Goal: Book appointment/travel/reservation

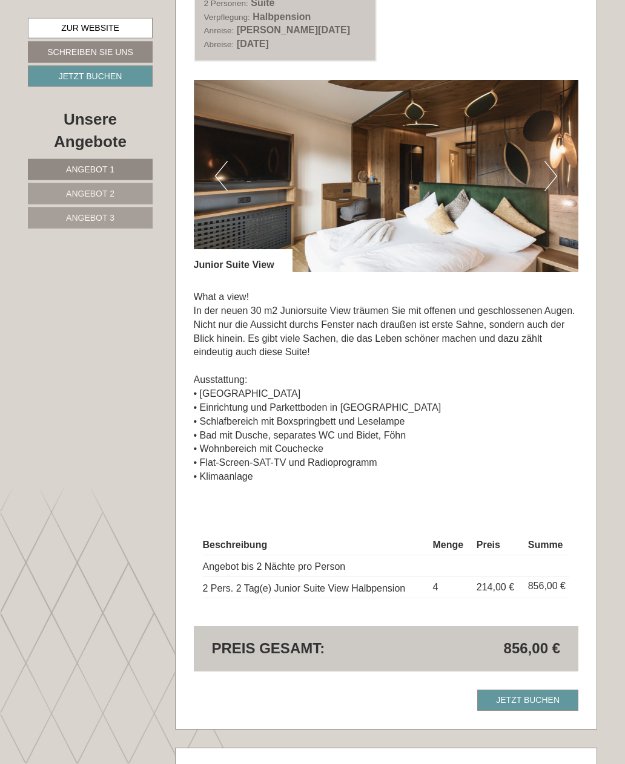
scroll to position [657, 0]
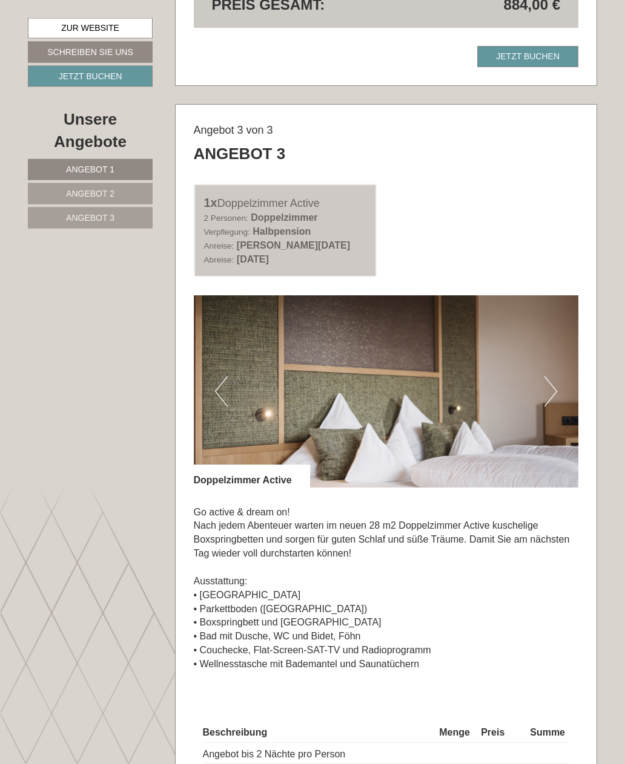
click at [553, 399] on button "Next" at bounding box center [550, 392] width 13 height 30
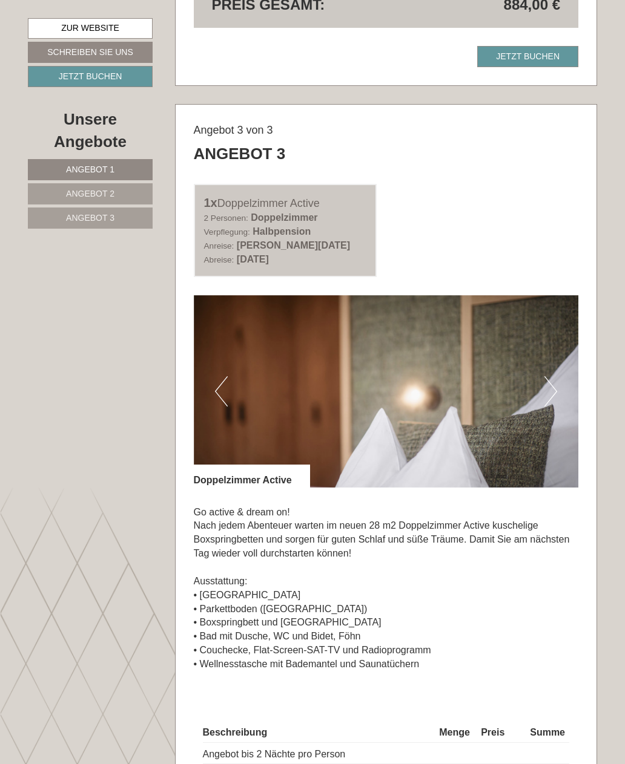
click at [548, 395] on button "Next" at bounding box center [550, 391] width 13 height 30
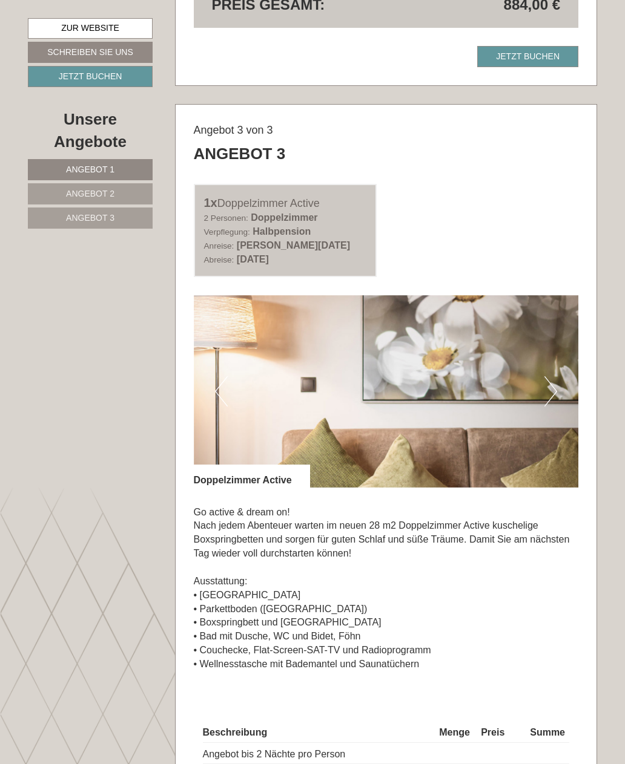
click at [555, 401] on button "Next" at bounding box center [550, 391] width 13 height 30
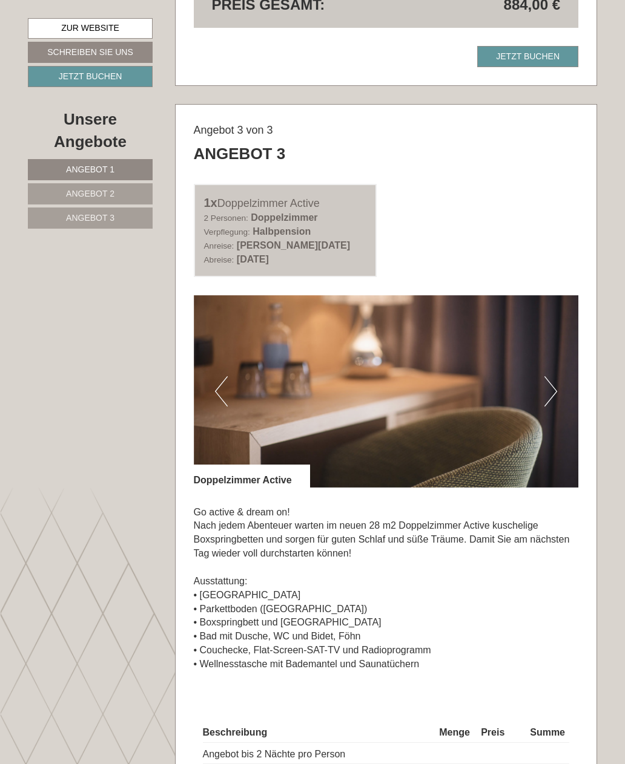
click at [548, 402] on button "Next" at bounding box center [550, 391] width 13 height 30
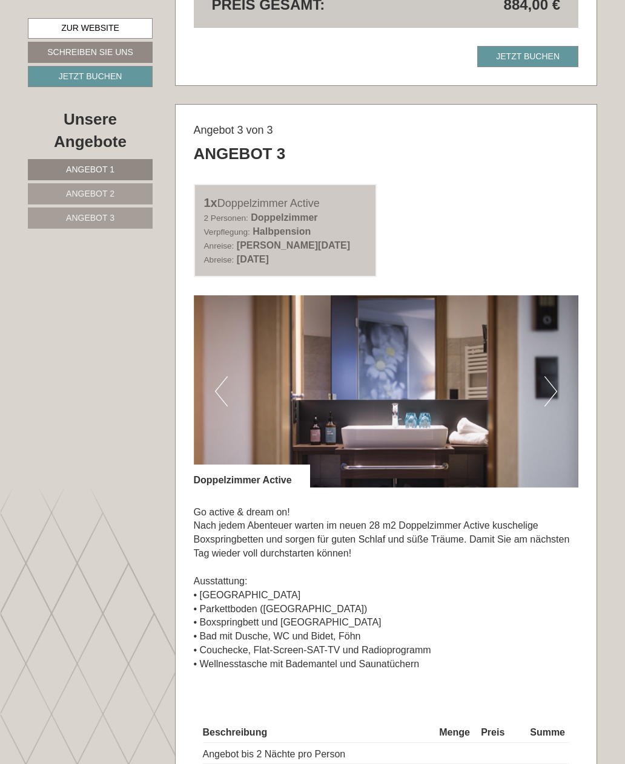
click at [549, 398] on button "Next" at bounding box center [550, 391] width 13 height 30
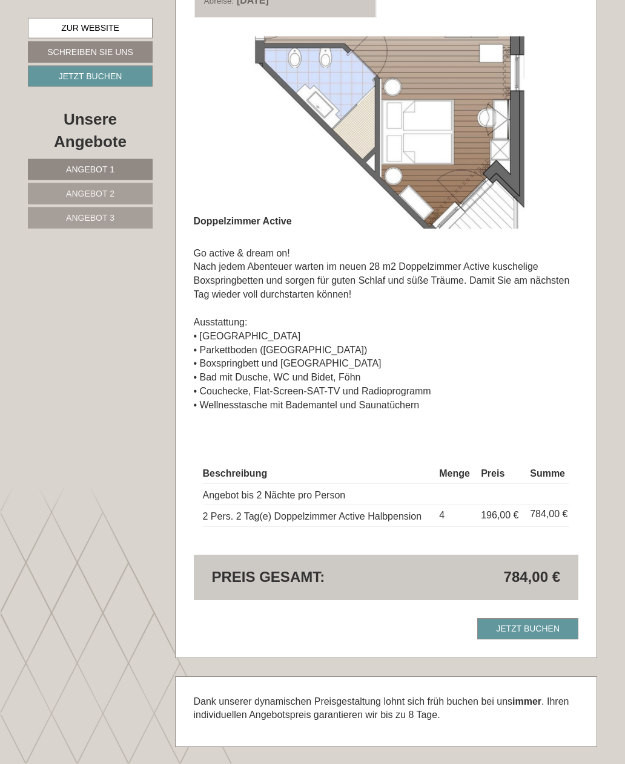
scroll to position [2378, 0]
click at [557, 633] on link "Jetzt buchen" at bounding box center [527, 629] width 101 height 21
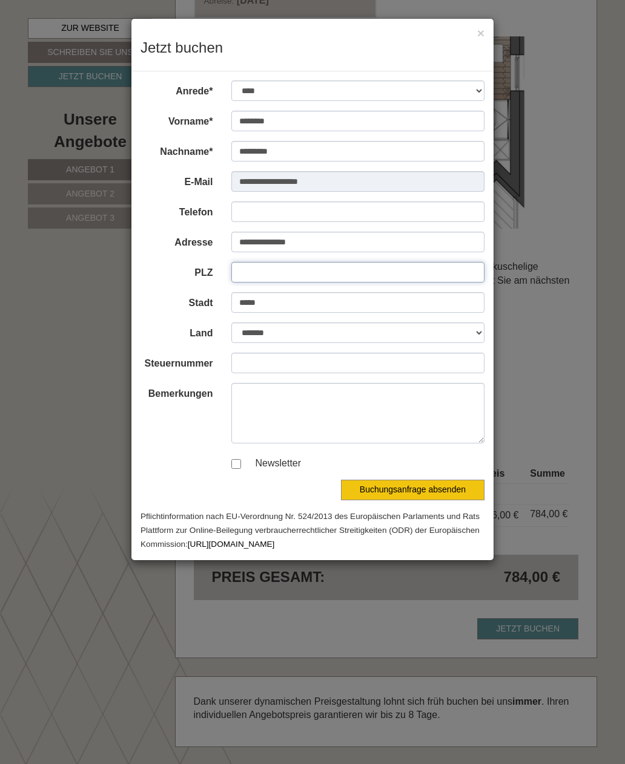
click at [319, 265] on input "PLZ" at bounding box center [358, 272] width 254 height 21
type input "*****"
click at [318, 211] on input "Telefon" at bounding box center [358, 212] width 254 height 21
type input "**********"
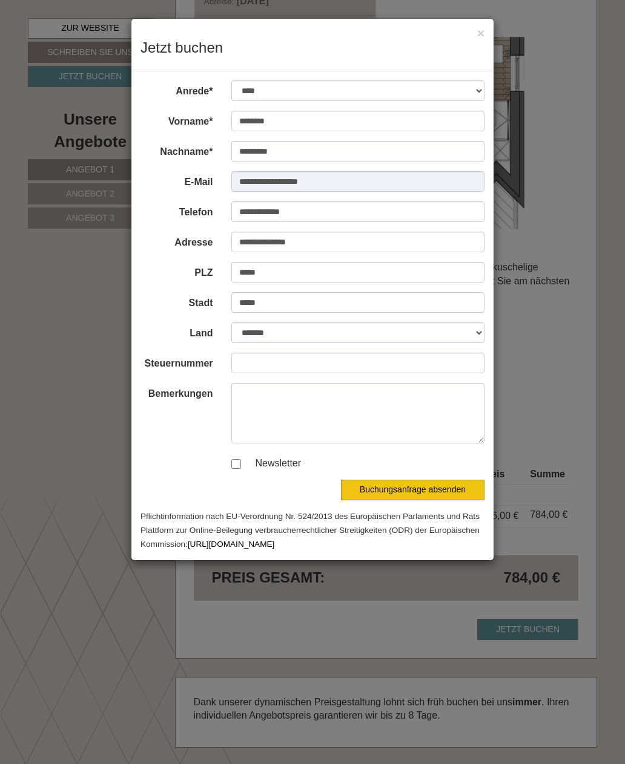
click at [430, 483] on button "Buchungsanfrage absenden" at bounding box center [412, 490] width 143 height 21
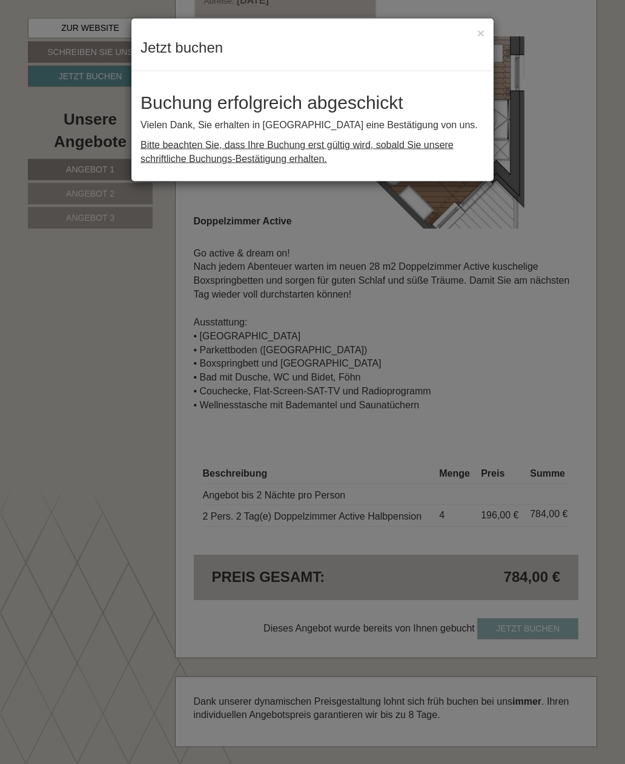
scroll to position [2378, 0]
click at [478, 29] on button "×" at bounding box center [480, 33] width 7 height 13
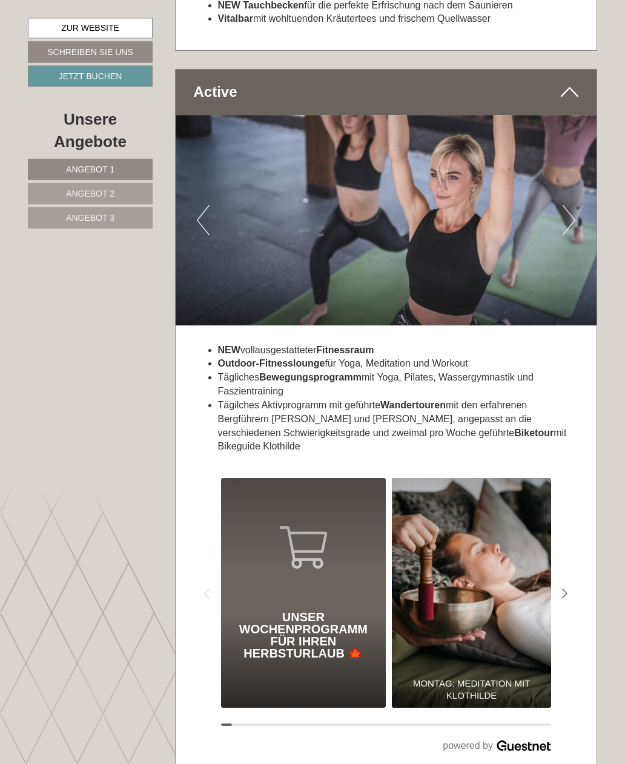
scroll to position [4371, 0]
click at [346, 622] on div "Unser Wochenprogramm für Ihren Herbsturlaub 🍁" at bounding box center [303, 635] width 153 height 48
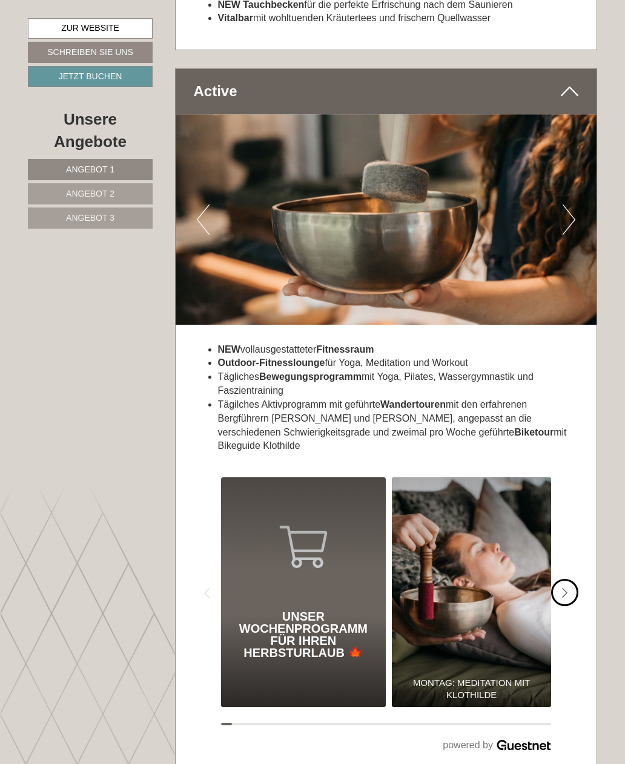
click at [567, 588] on icon "#gn-shop-3 .a-arrow { fill:#4a8f1b; }" at bounding box center [565, 593] width 6 height 11
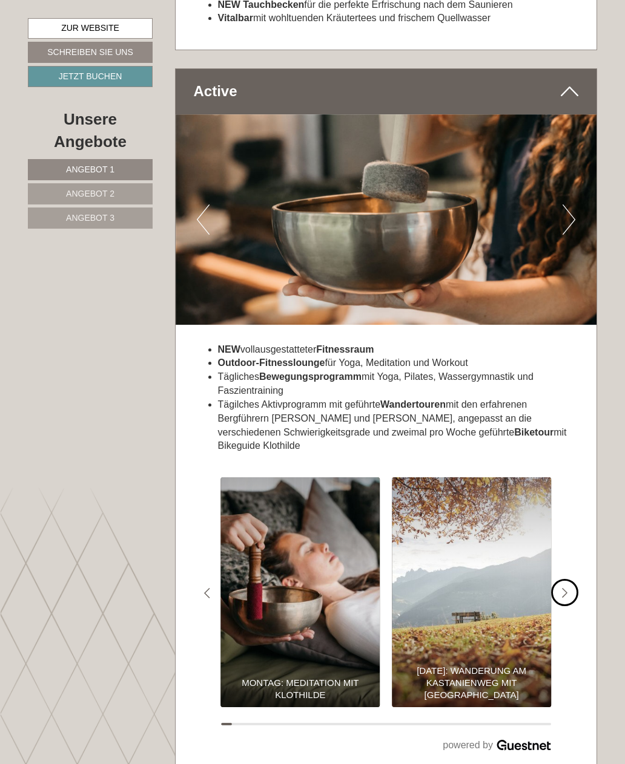
click at [566, 588] on icon "#gn-shop-3 .a-arrow { fill:#4a8f1b; }" at bounding box center [565, 593] width 6 height 11
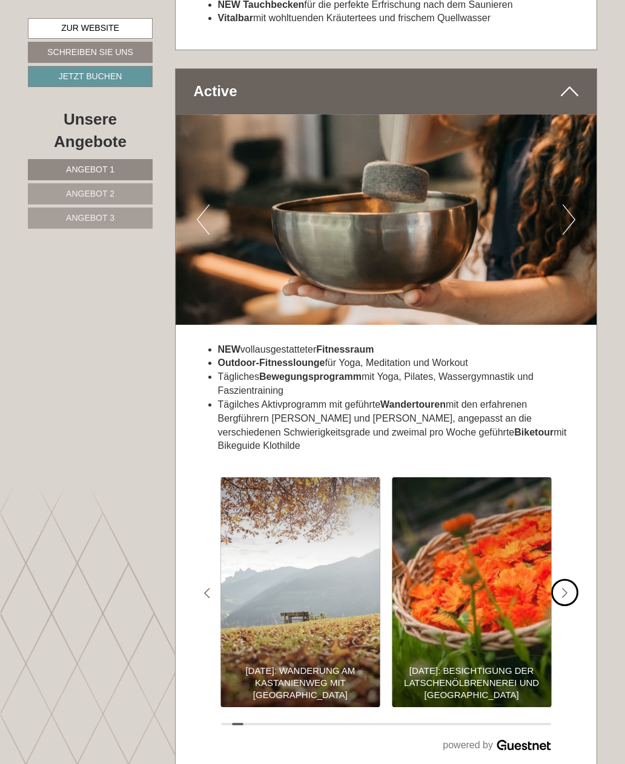
click at [565, 588] on icon "#gn-shop-3 .a-arrow { fill:#4a8f1b; }" at bounding box center [565, 593] width 6 height 11
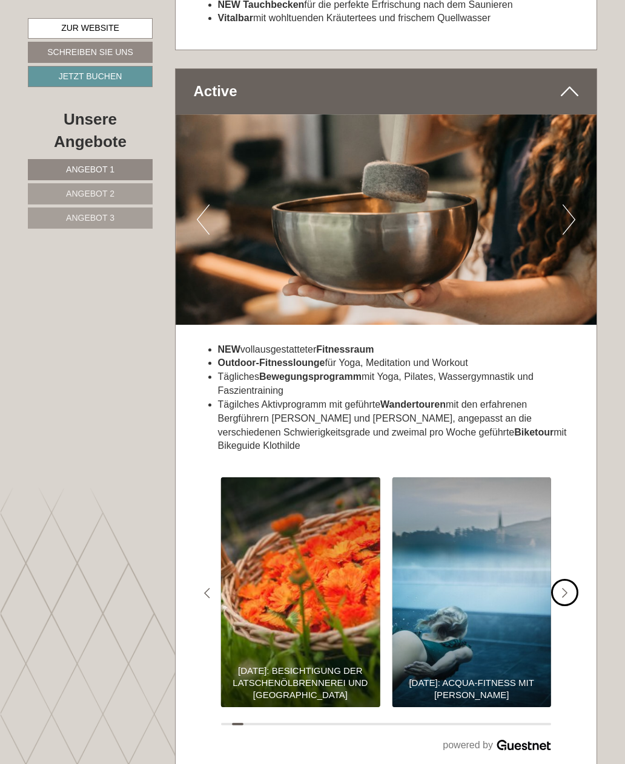
click at [566, 579] on div "#gn-shop-3 .a-arrow { fill:#4a8f1b; }" at bounding box center [564, 592] width 27 height 27
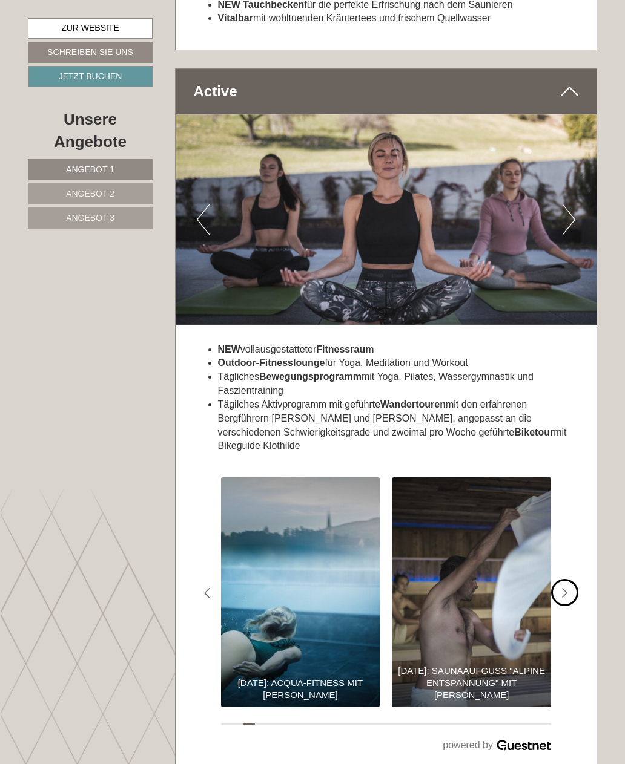
click at [563, 579] on div "#gn-shop-3 .a-arrow { fill:#4a8f1b; }" at bounding box center [564, 592] width 27 height 27
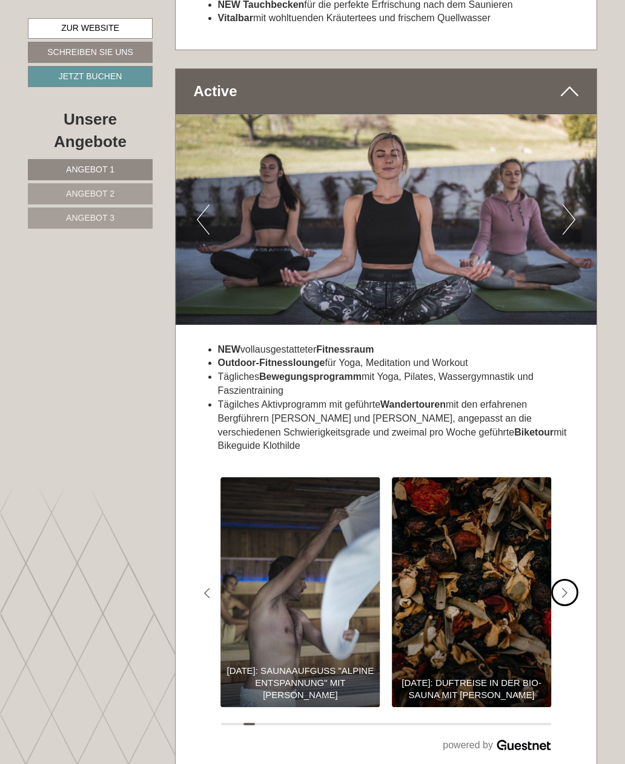
click at [564, 579] on div "#gn-shop-3 .a-arrow { fill:#4a8f1b; }" at bounding box center [564, 592] width 27 height 27
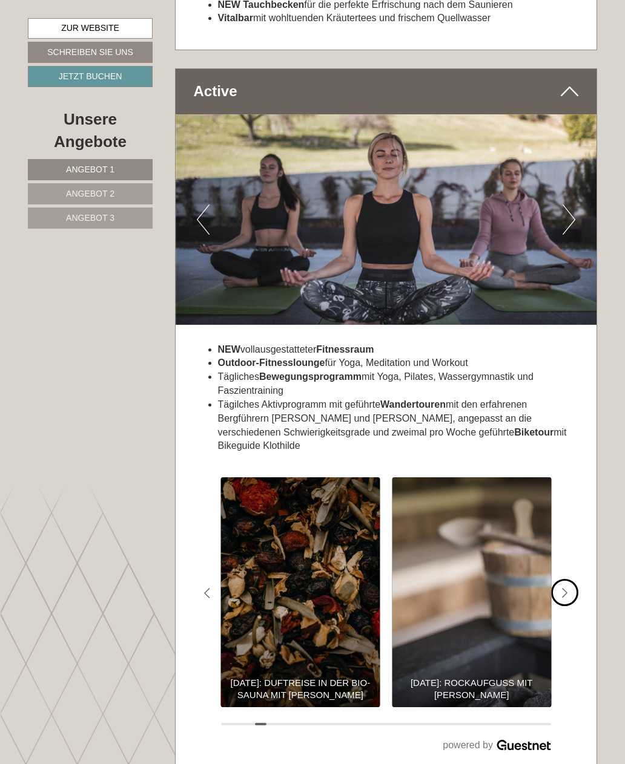
click at [564, 579] on div "#gn-shop-3 .a-arrow { fill:#4a8f1b; }" at bounding box center [564, 592] width 27 height 27
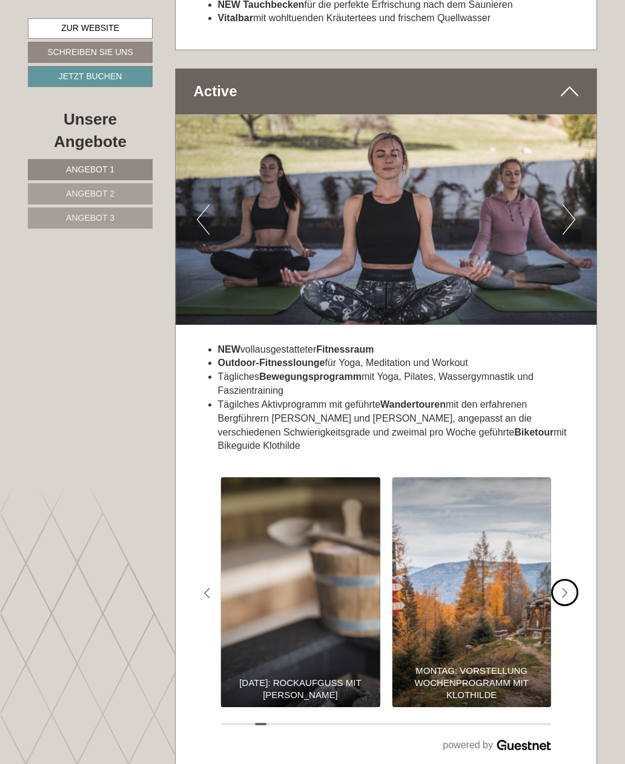
click at [565, 588] on icon "#gn-shop-3 .a-arrow { fill:#4a8f1b; }" at bounding box center [565, 593] width 6 height 11
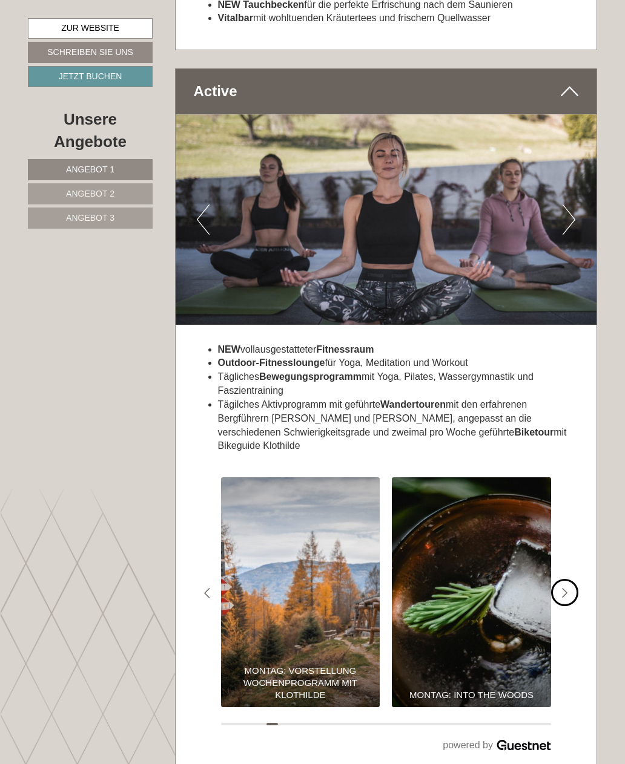
click at [567, 588] on icon "#gn-shop-3 .a-arrow { fill:#4a8f1b; }" at bounding box center [565, 593] width 6 height 11
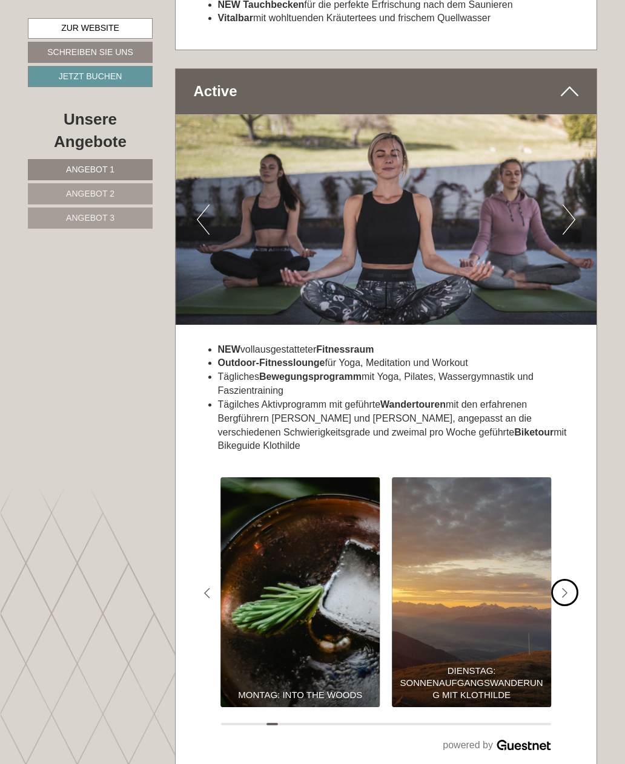
click at [568, 579] on div "#gn-shop-3 .a-arrow { fill:#4a8f1b; }" at bounding box center [564, 592] width 27 height 27
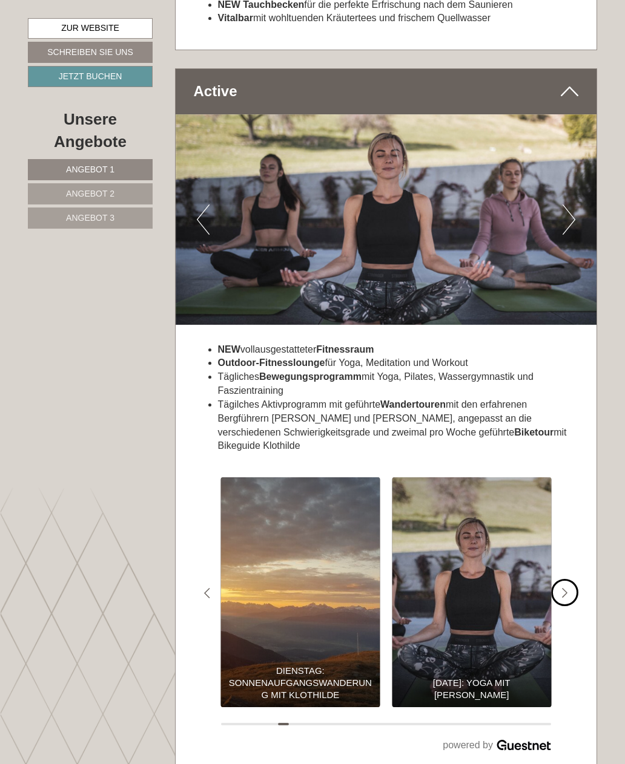
click at [570, 579] on div "#gn-shop-3 .a-arrow { fill:#4a8f1b; }" at bounding box center [564, 592] width 27 height 27
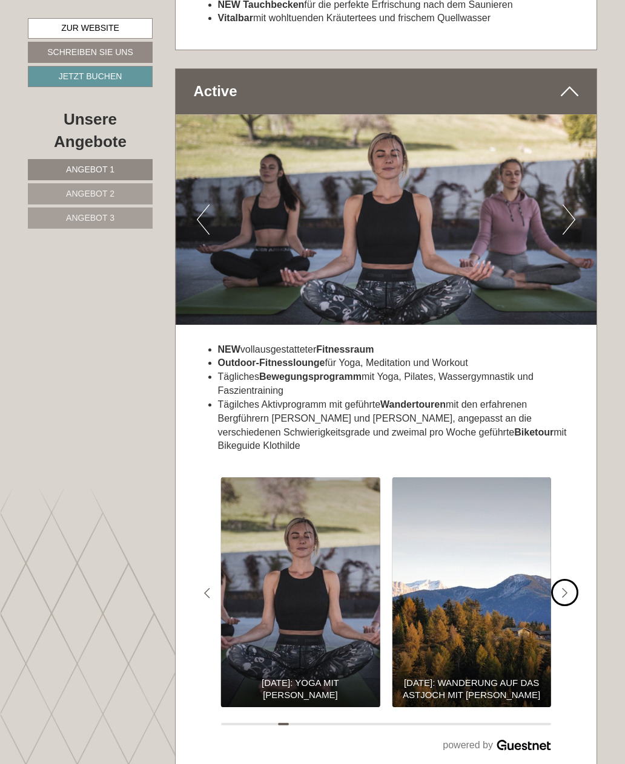
click at [570, 579] on div "#gn-shop-3 .a-arrow { fill:#4a8f1b; }" at bounding box center [564, 592] width 27 height 27
click at [574, 579] on div "#gn-shop-3 .a-arrow { fill:#4a8f1b; }" at bounding box center [564, 592] width 27 height 27
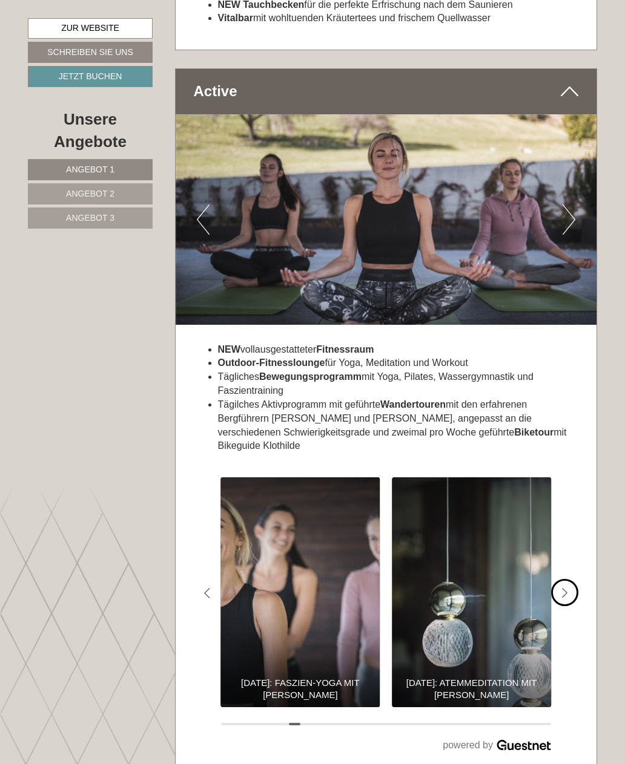
click at [574, 579] on div "#gn-shop-3 .a-arrow { fill:#4a8f1b; }" at bounding box center [564, 592] width 27 height 27
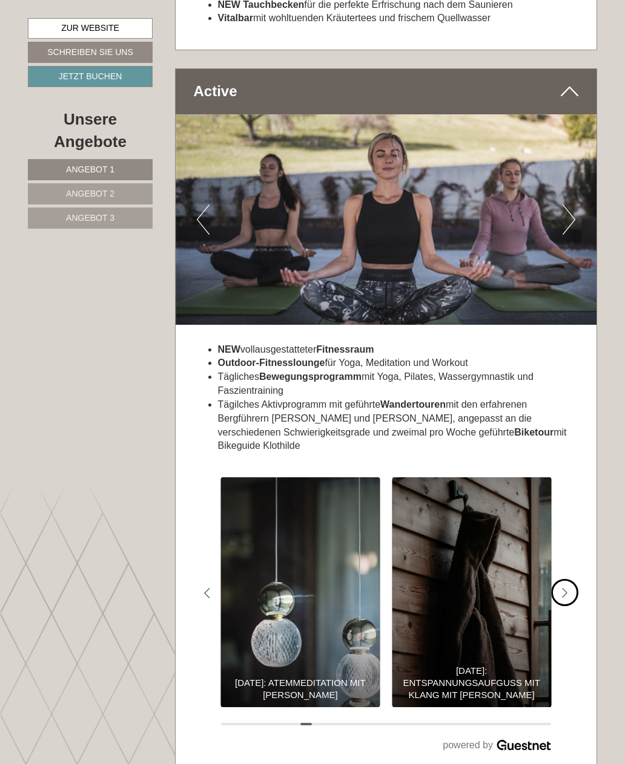
click at [573, 579] on div "#gn-shop-3 .a-arrow { fill:#4a8f1b; }" at bounding box center [564, 592] width 27 height 27
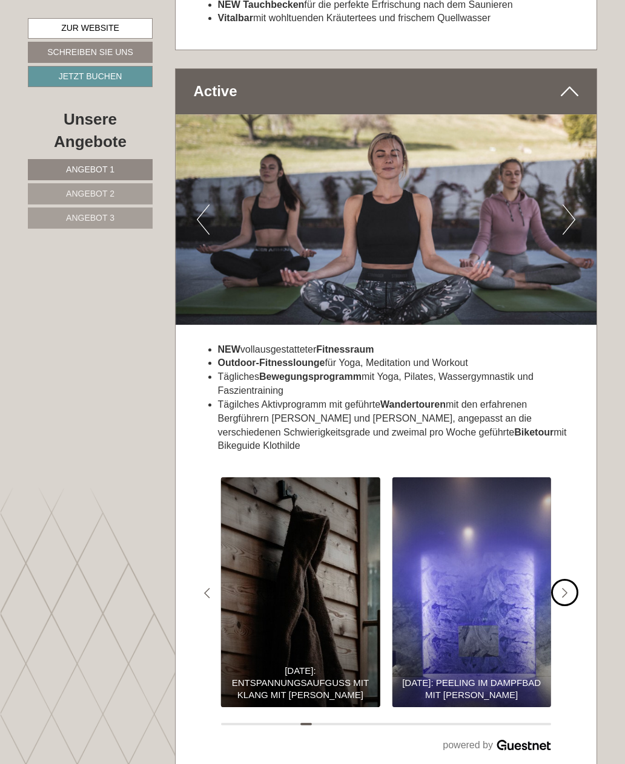
click at [570, 579] on div "#gn-shop-3 .a-arrow { fill:#4a8f1b; }" at bounding box center [564, 592] width 27 height 27
click at [572, 579] on div "#gn-shop-3 .a-arrow { fill:#4a8f1b; }" at bounding box center [564, 592] width 27 height 27
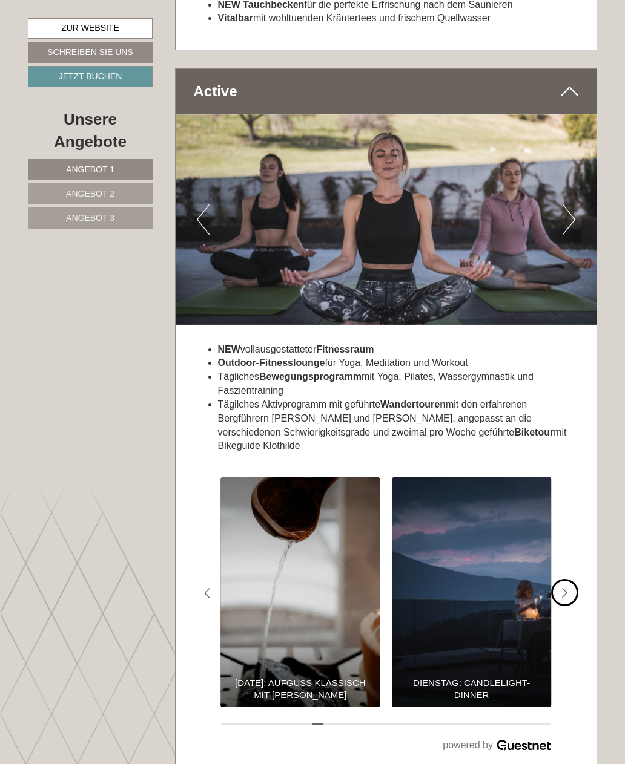
click at [574, 579] on div "#gn-shop-3 .a-arrow { fill:#4a8f1b; }" at bounding box center [564, 592] width 27 height 27
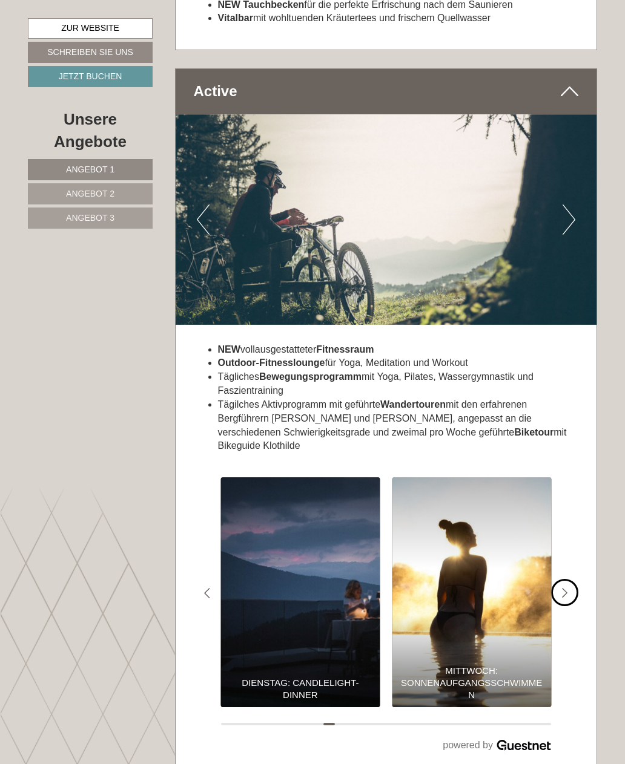
click at [572, 579] on div "#gn-shop-3 .a-arrow { fill:#4a8f1b; }" at bounding box center [564, 592] width 27 height 27
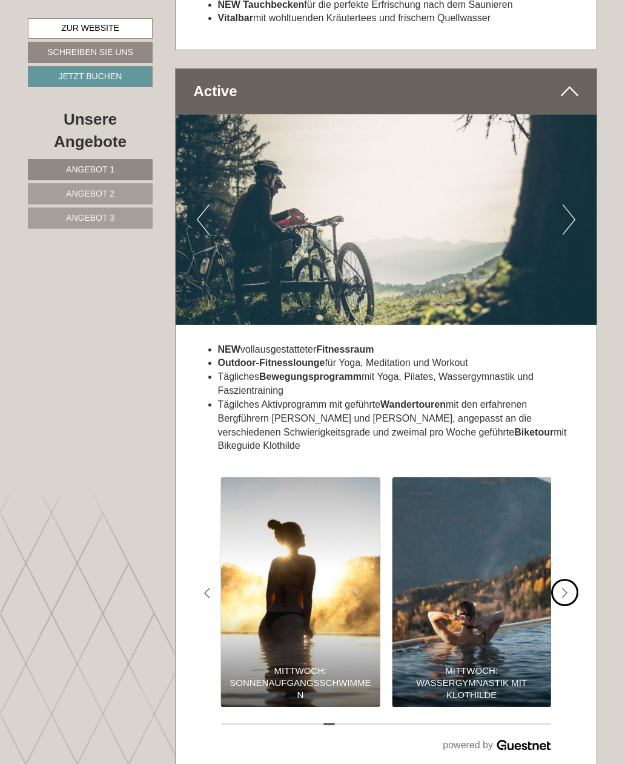
click at [571, 579] on div "#gn-shop-3 .a-arrow { fill:#4a8f1b; }" at bounding box center [564, 592] width 27 height 27
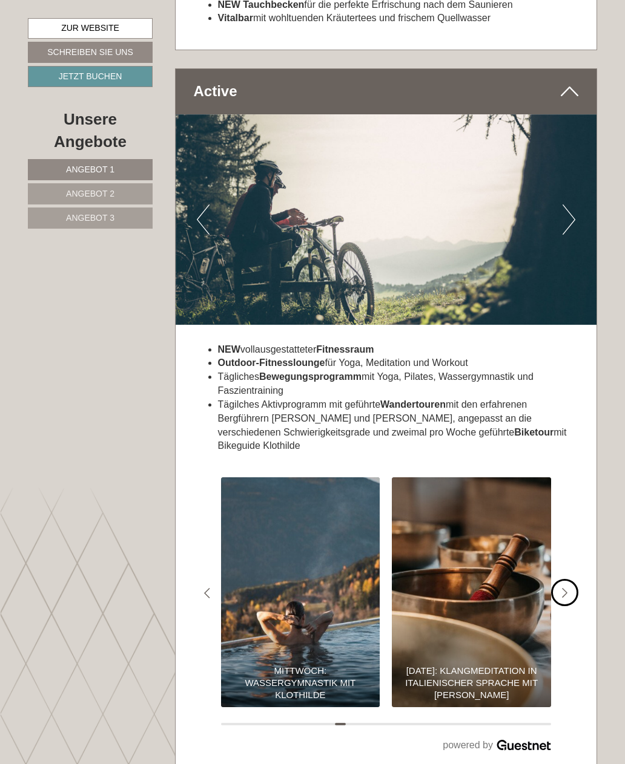
click at [575, 579] on div "#gn-shop-3 .a-arrow { fill:#4a8f1b; }" at bounding box center [564, 592] width 27 height 27
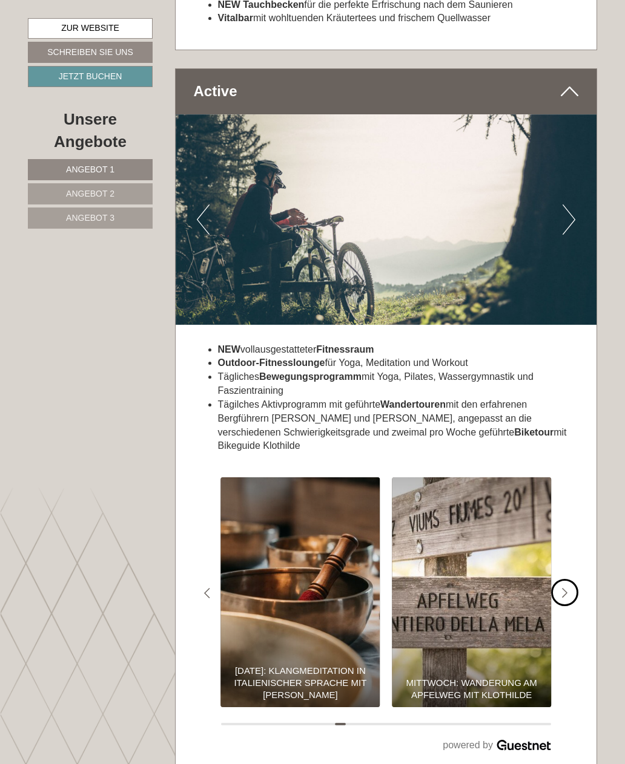
click at [574, 579] on div "#gn-shop-3 .a-arrow { fill:#4a8f1b; }" at bounding box center [564, 592] width 27 height 27
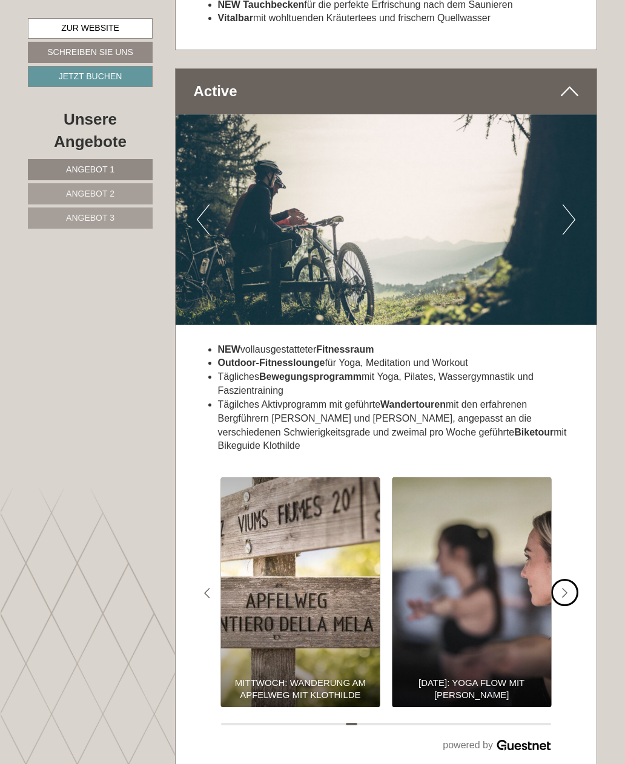
click at [573, 579] on div "#gn-shop-3 .a-arrow { fill:#4a8f1b; }" at bounding box center [564, 592] width 27 height 27
click at [574, 579] on div "#gn-shop-3 .a-arrow { fill:#4a8f1b; }" at bounding box center [564, 592] width 27 height 27
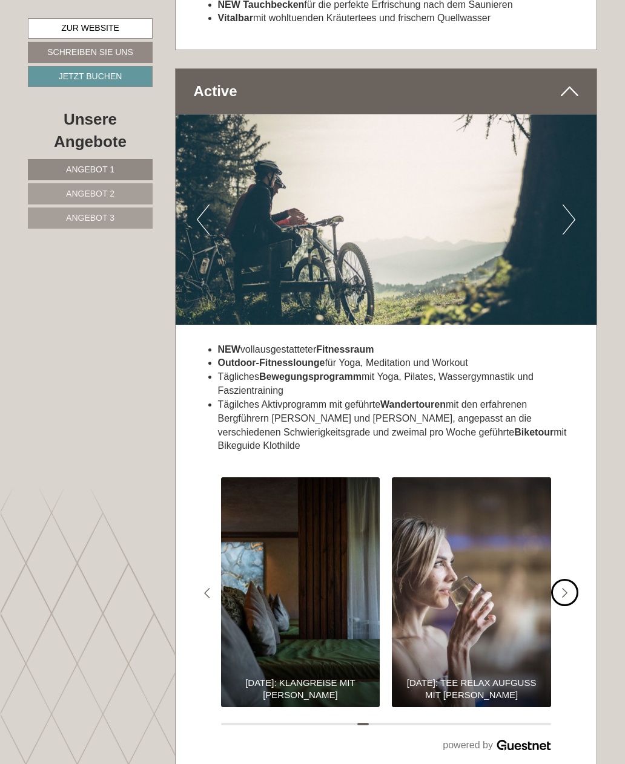
click at [576, 579] on div "#gn-shop-3 .a-arrow { fill:#4a8f1b; }" at bounding box center [564, 592] width 27 height 27
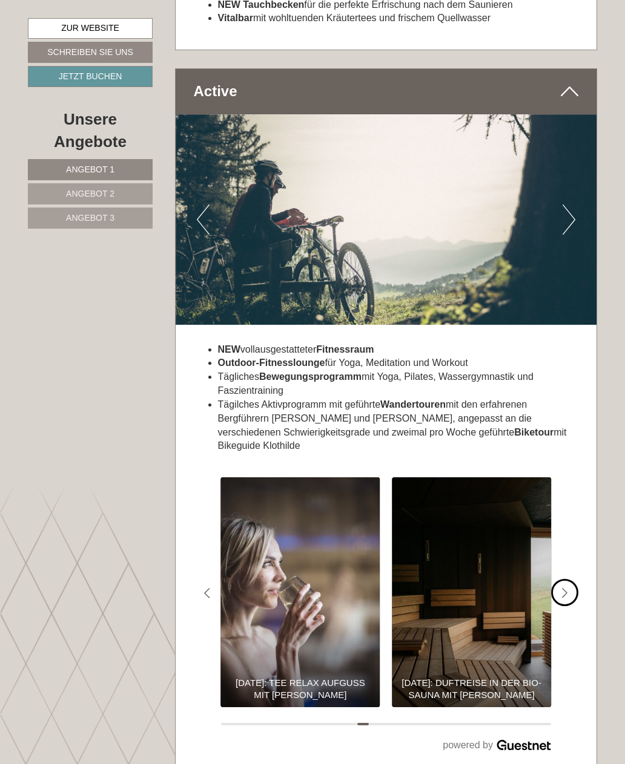
click at [576, 579] on div "#gn-shop-3 .a-arrow { fill:#4a8f1b; }" at bounding box center [564, 592] width 27 height 27
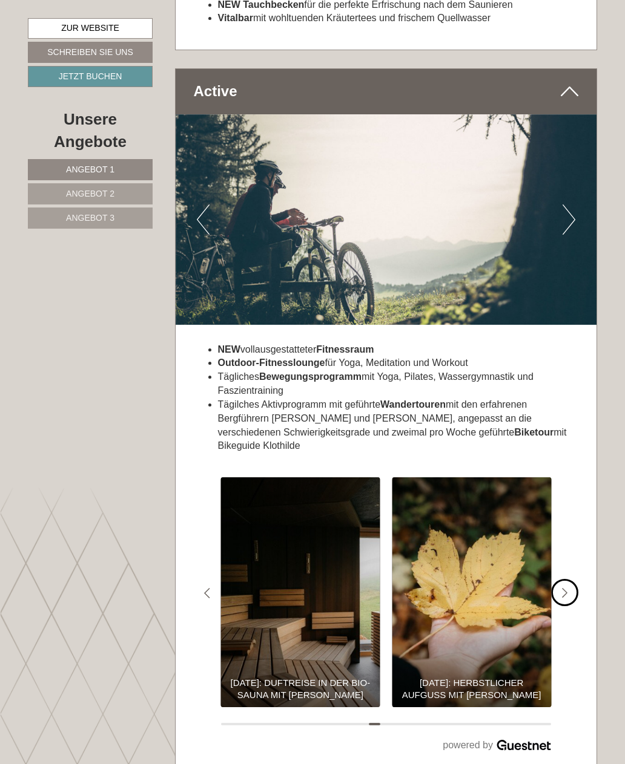
click at [573, 579] on div "#gn-shop-3 .a-arrow { fill:#4a8f1b; }" at bounding box center [564, 592] width 27 height 27
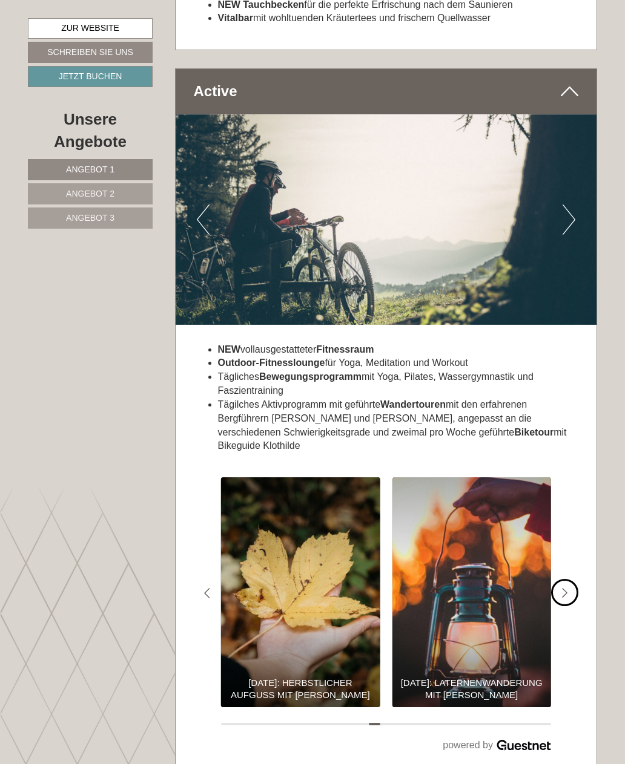
click at [571, 579] on div "#gn-shop-3 .a-arrow { fill:#4a8f1b; }" at bounding box center [564, 592] width 27 height 27
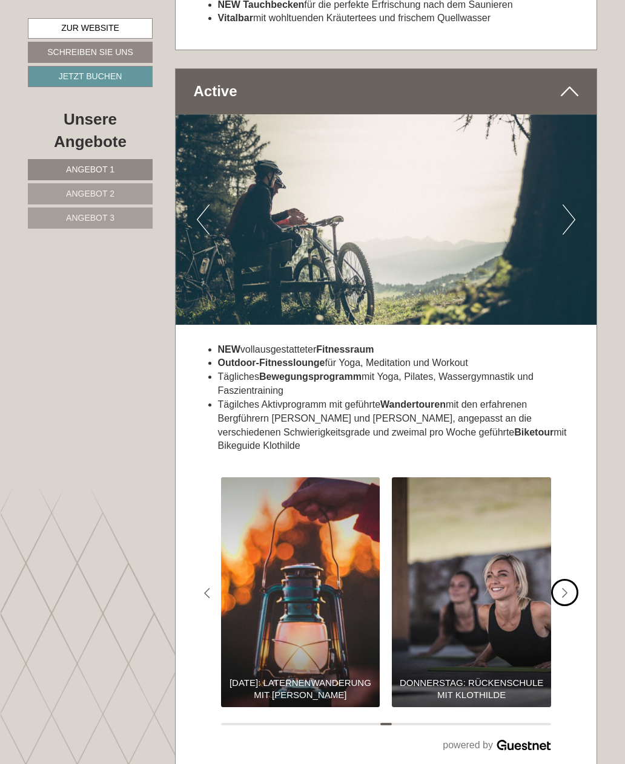
click at [571, 579] on div "#gn-shop-3 .a-arrow { fill:#4a8f1b; }" at bounding box center [564, 592] width 27 height 27
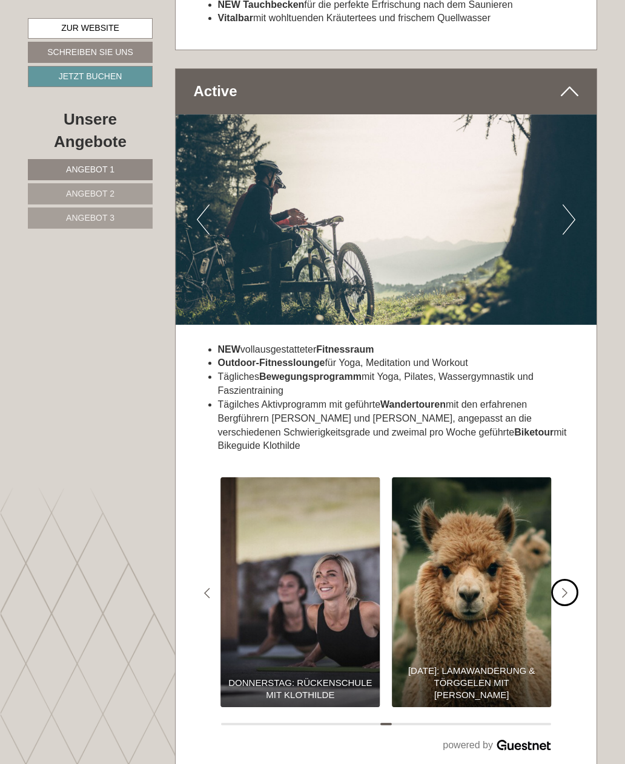
click at [573, 579] on div "#gn-shop-3 .a-arrow { fill:#4a8f1b; }" at bounding box center [564, 592] width 27 height 27
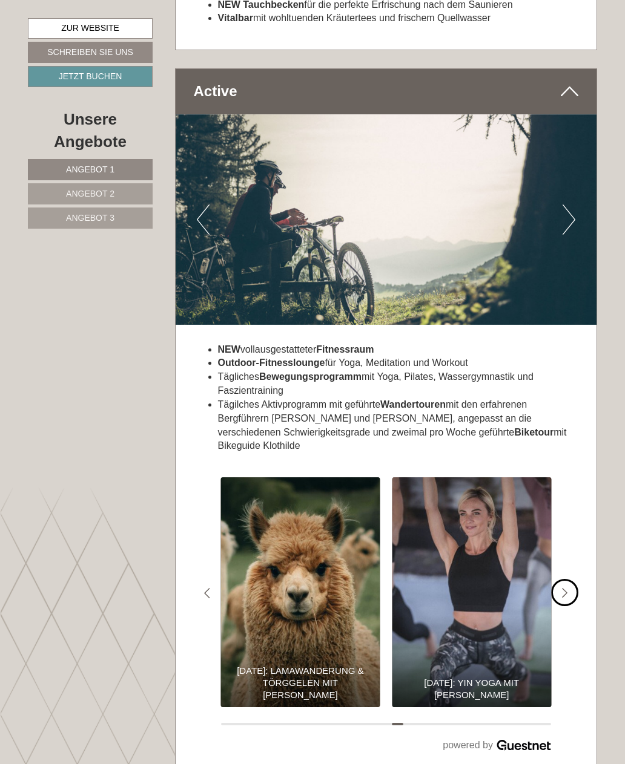
click at [573, 579] on div "#gn-shop-3 .a-arrow { fill:#4a8f1b; }" at bounding box center [564, 592] width 27 height 27
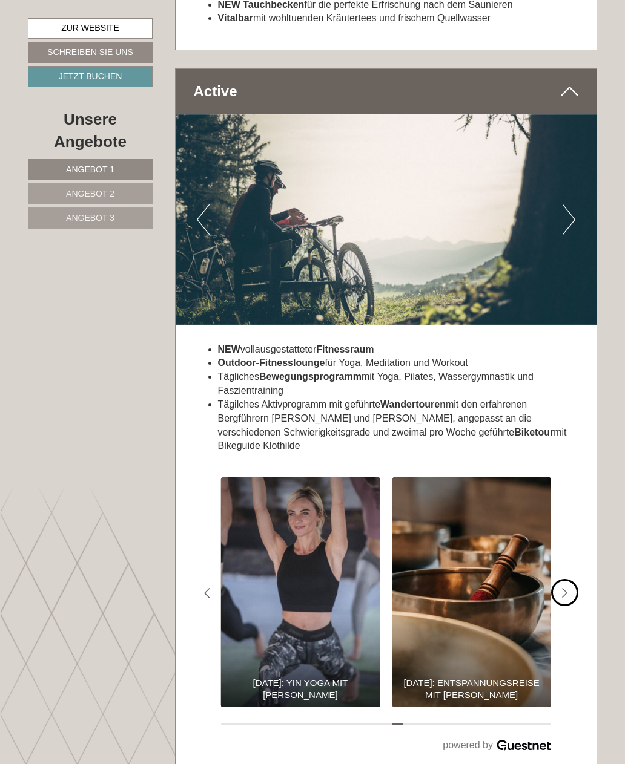
click at [573, 579] on div "#gn-shop-3 .a-arrow { fill:#4a8f1b; }" at bounding box center [564, 592] width 27 height 27
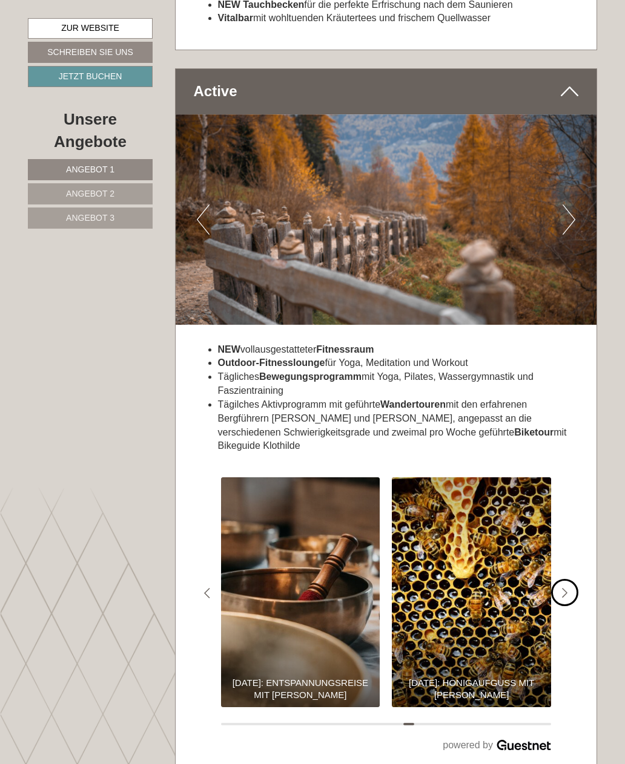
click at [576, 579] on div "#gn-shop-3 .a-arrow { fill:#4a8f1b; }" at bounding box center [564, 592] width 27 height 27
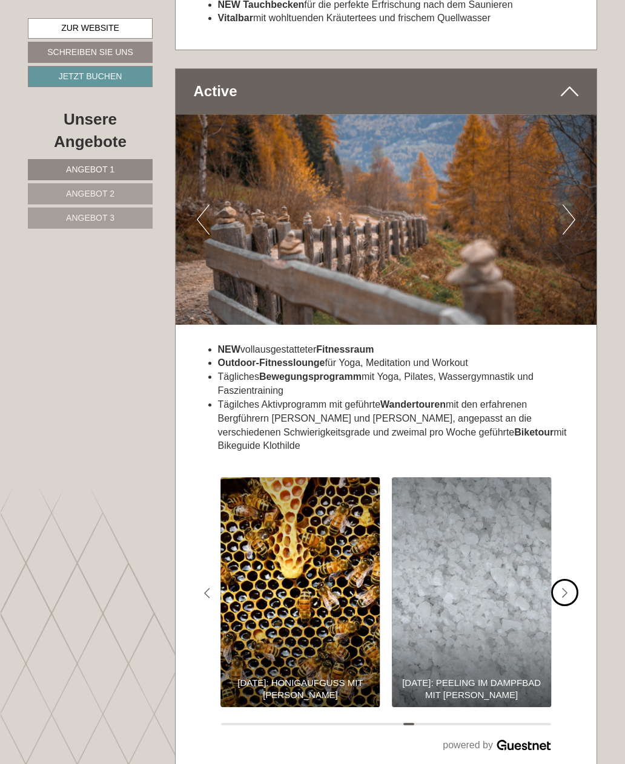
click at [573, 579] on div "#gn-shop-3 .a-arrow { fill:#4a8f1b; }" at bounding box center [564, 592] width 27 height 27
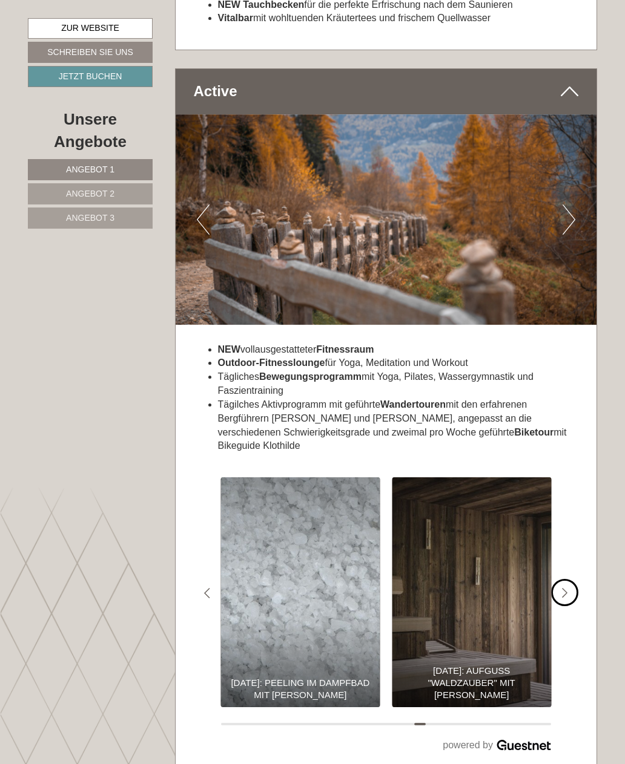
click at [572, 579] on div "#gn-shop-3 .a-arrow { fill:#4a8f1b; }" at bounding box center [564, 592] width 27 height 27
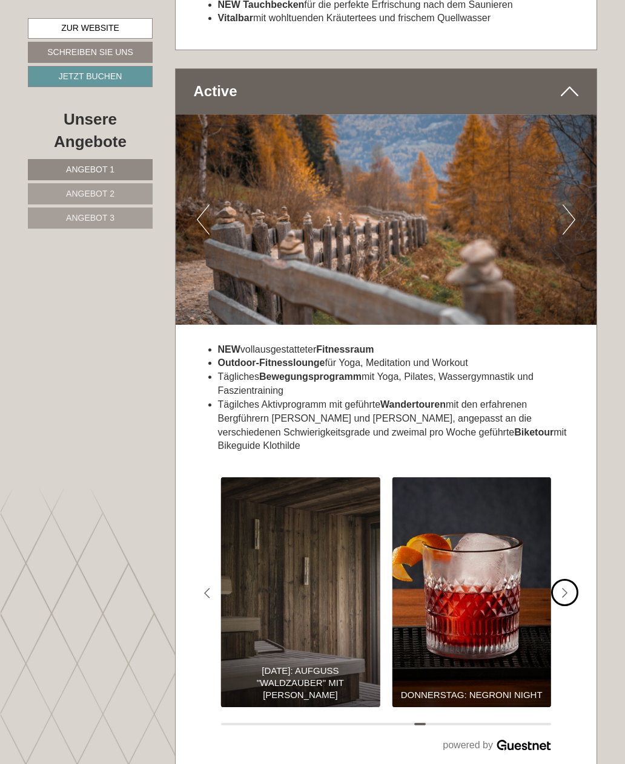
click at [571, 579] on div "#gn-shop-3 .a-arrow { fill:#4a8f1b; }" at bounding box center [564, 592] width 27 height 27
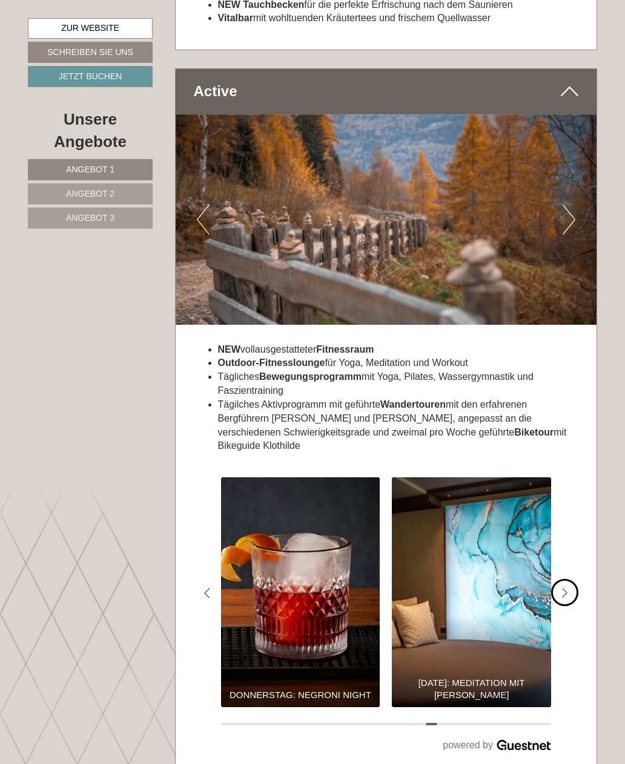
click at [570, 579] on div "#gn-shop-3 .a-arrow { fill:#4a8f1b; }" at bounding box center [564, 592] width 27 height 27
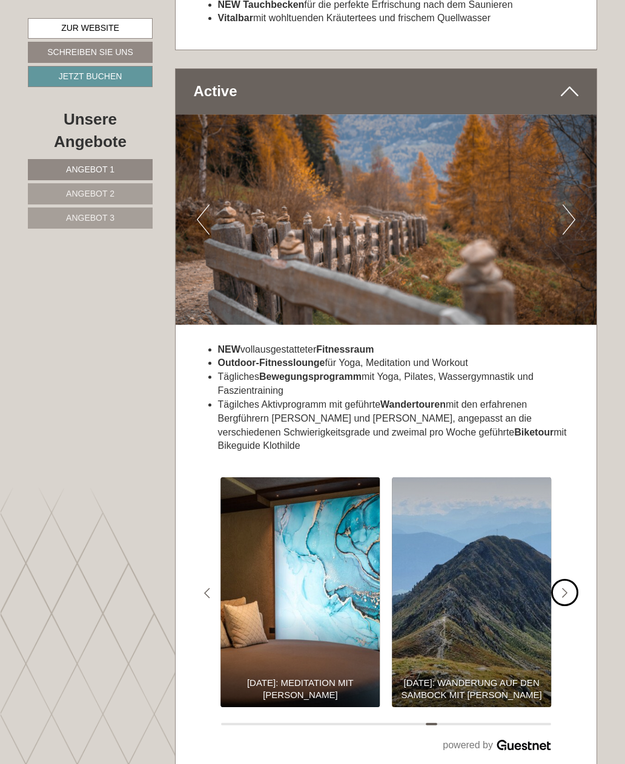
click at [570, 579] on div "#gn-shop-3 .a-arrow { fill:#4a8f1b; }" at bounding box center [564, 592] width 27 height 27
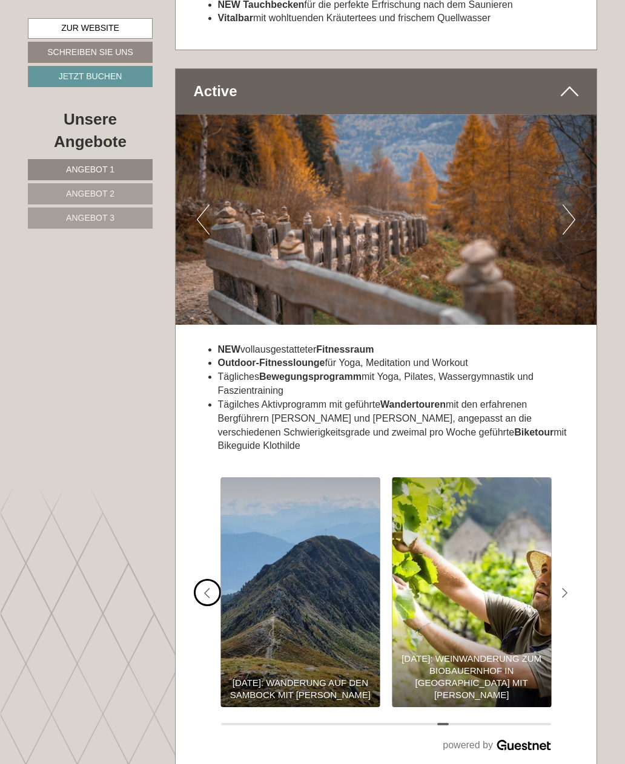
click at [212, 579] on div "#gn-shop-3 .a-arrow { fill:#4a8f1b; }" at bounding box center [207, 592] width 27 height 27
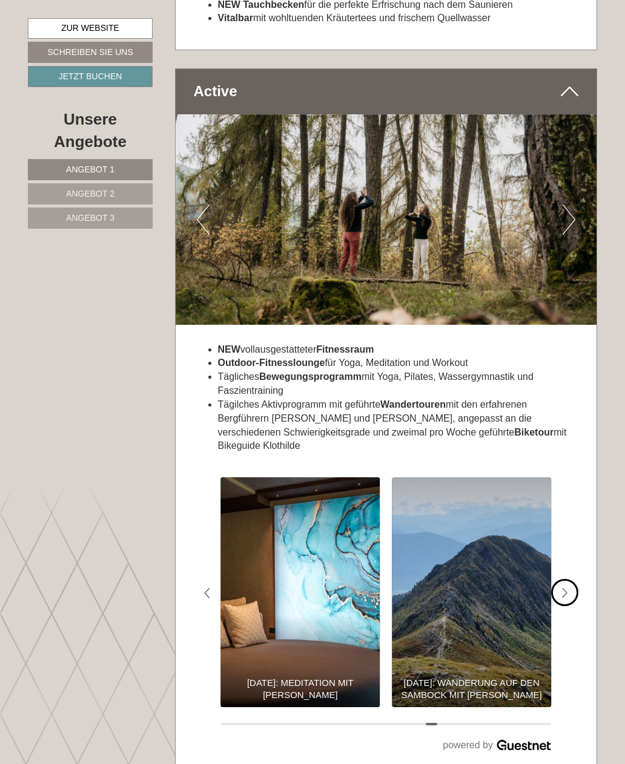
click at [576, 579] on div "#gn-shop-3 .a-arrow { fill:#4a8f1b; }" at bounding box center [564, 592] width 27 height 27
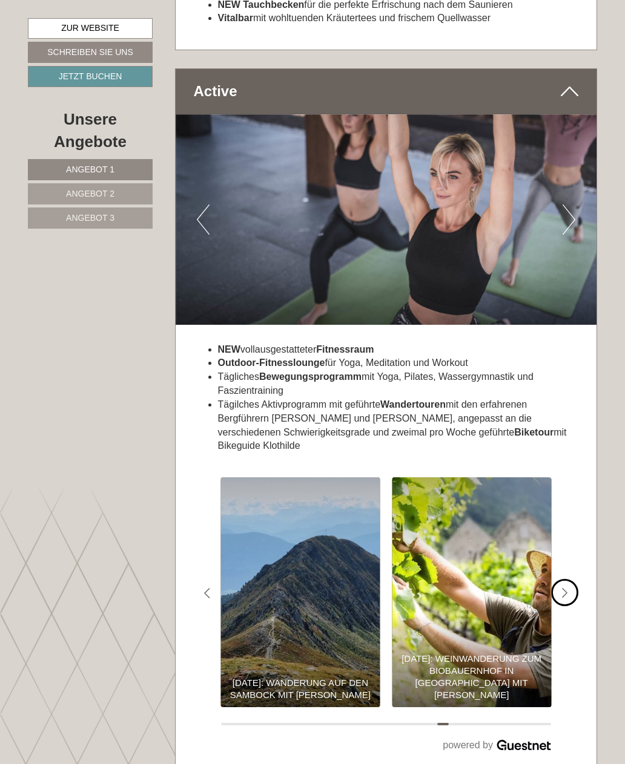
click at [575, 579] on div "#gn-shop-3 .a-arrow { fill:#4a8f1b; }" at bounding box center [564, 592] width 27 height 27
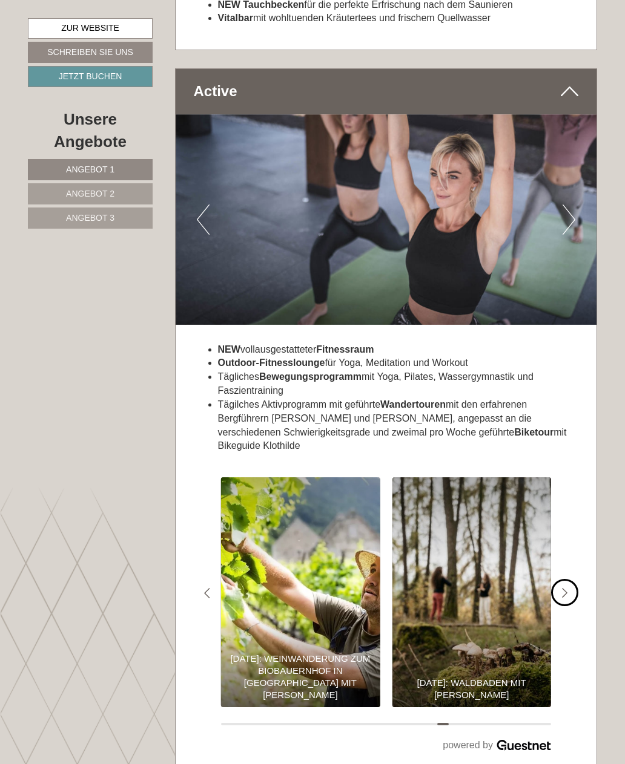
click at [572, 579] on div "#gn-shop-3 .a-arrow { fill:#4a8f1b; }" at bounding box center [564, 592] width 27 height 27
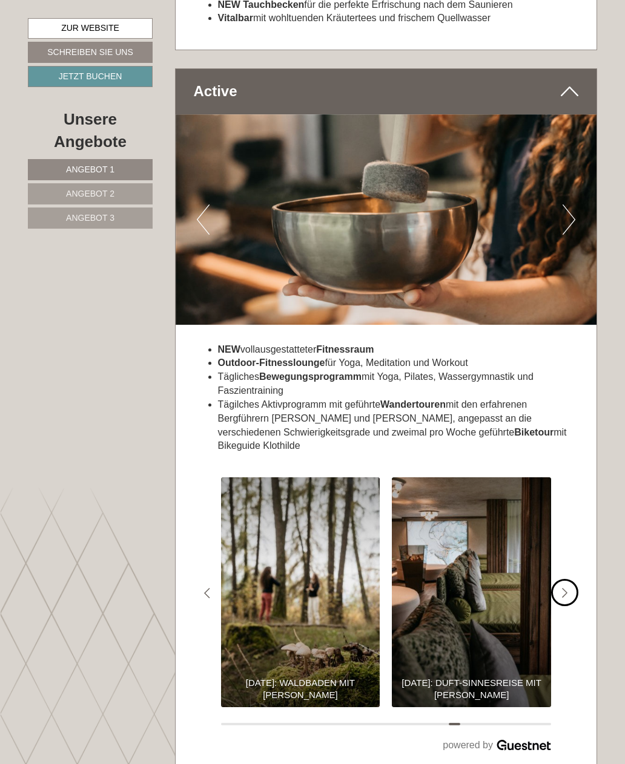
click at [570, 579] on div "#gn-shop-3 .a-arrow { fill:#4a8f1b; }" at bounding box center [564, 592] width 27 height 27
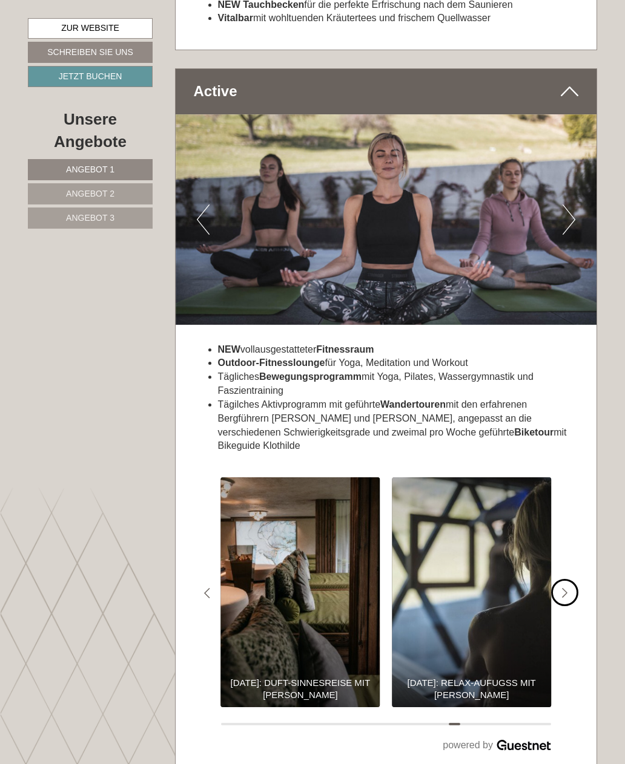
click at [568, 579] on div "#gn-shop-3 .a-arrow { fill:#4a8f1b; }" at bounding box center [564, 592] width 27 height 27
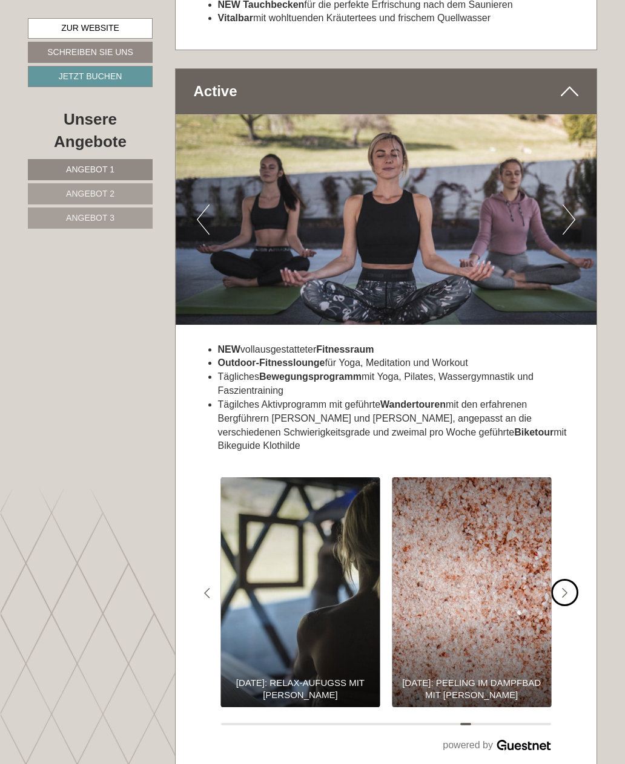
click at [567, 588] on icon "#gn-shop-3 .a-arrow { fill:#4a8f1b; }" at bounding box center [565, 593] width 6 height 11
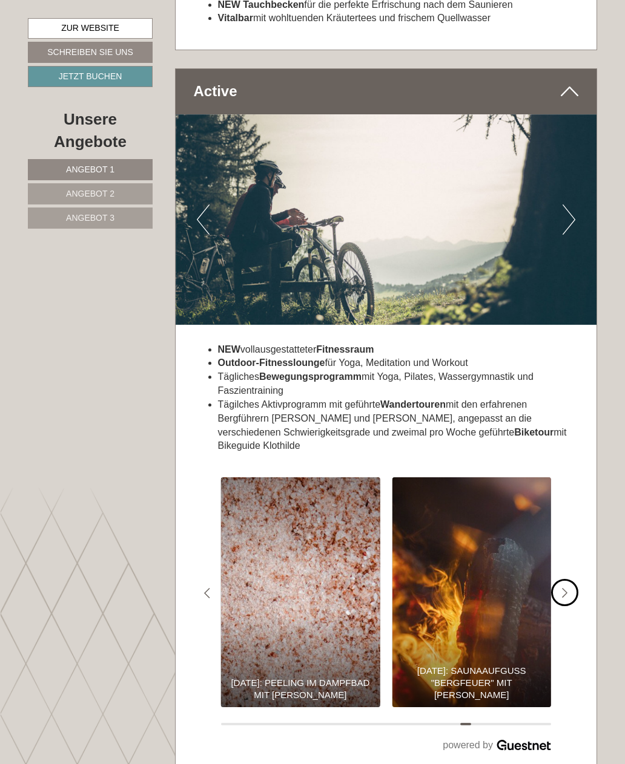
click at [570, 579] on div "#gn-shop-3 .a-arrow { fill:#4a8f1b; }" at bounding box center [564, 592] width 27 height 27
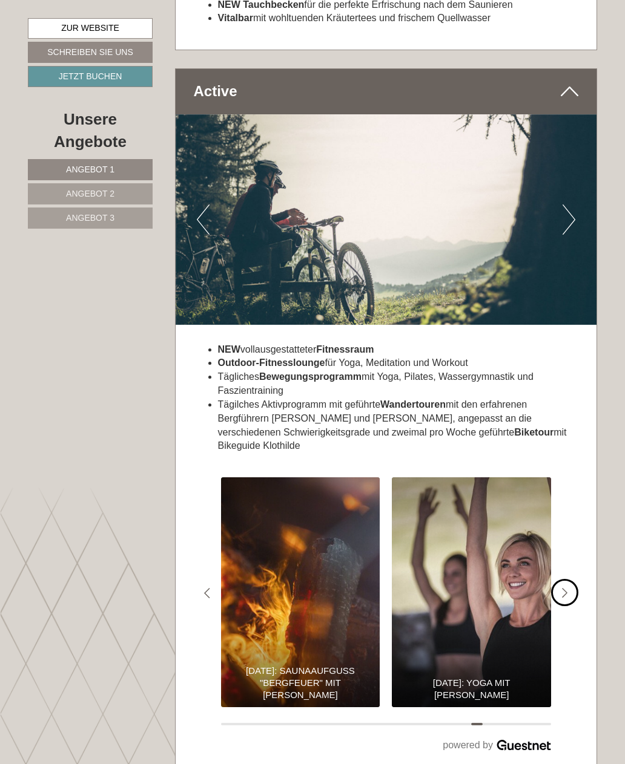
click at [571, 579] on div "#gn-shop-3 .a-arrow { fill:#4a8f1b; }" at bounding box center [564, 592] width 27 height 27
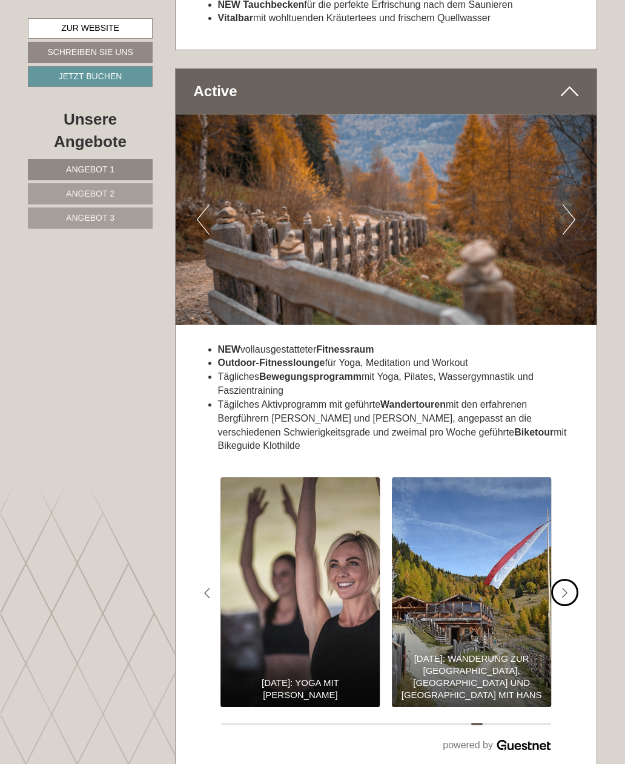
click at [571, 579] on div "#gn-shop-3 .a-arrow { fill:#4a8f1b; }" at bounding box center [564, 592] width 27 height 27
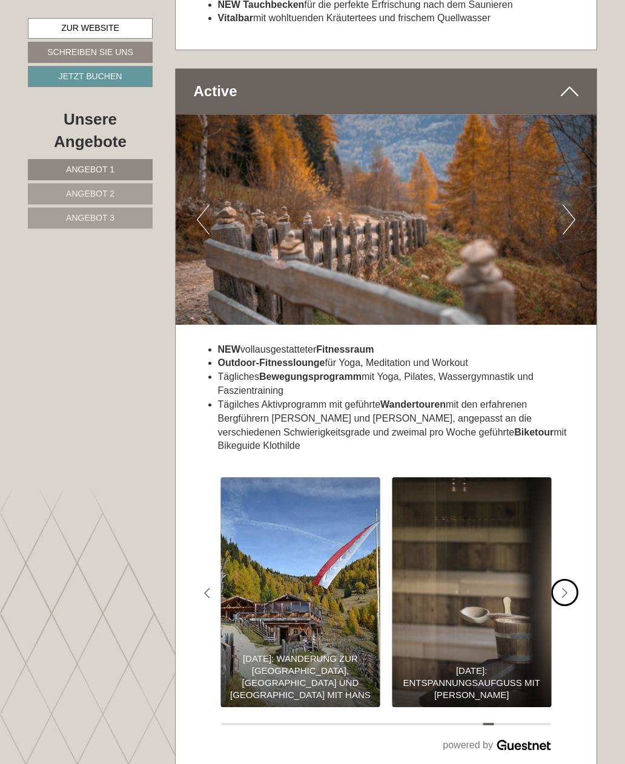
click at [572, 579] on div "#gn-shop-3 .a-arrow { fill:#4a8f1b; }" at bounding box center [564, 592] width 27 height 27
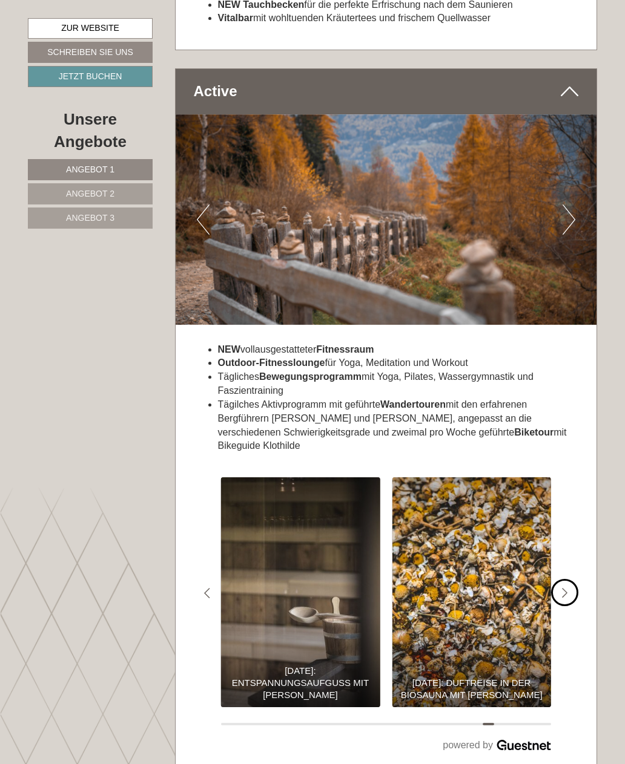
click at [573, 579] on div "#gn-shop-3 .a-arrow { fill:#4a8f1b; }" at bounding box center [564, 592] width 27 height 27
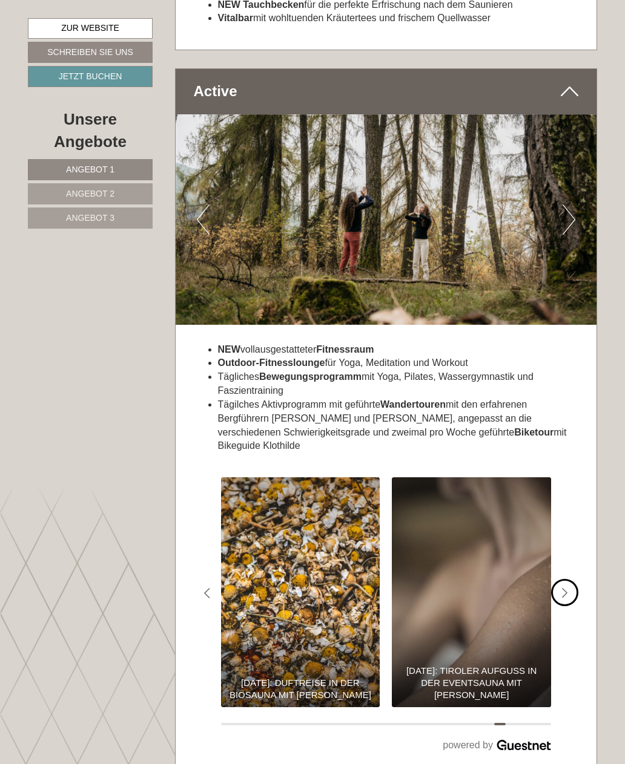
click at [573, 579] on div "#gn-shop-3 .a-arrow { fill:#4a8f1b; }" at bounding box center [564, 592] width 27 height 27
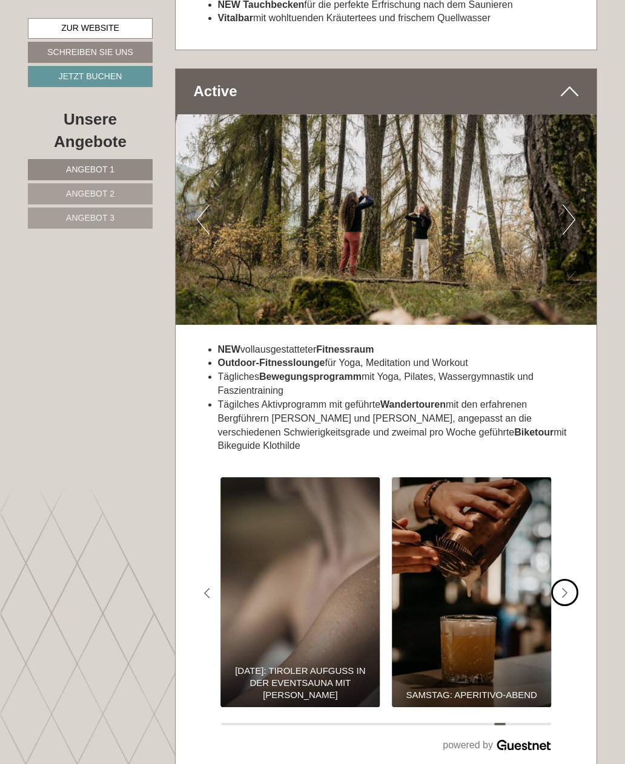
click at [573, 579] on div "#gn-shop-3 .a-arrow { fill:#4a8f1b; }" at bounding box center [564, 592] width 27 height 27
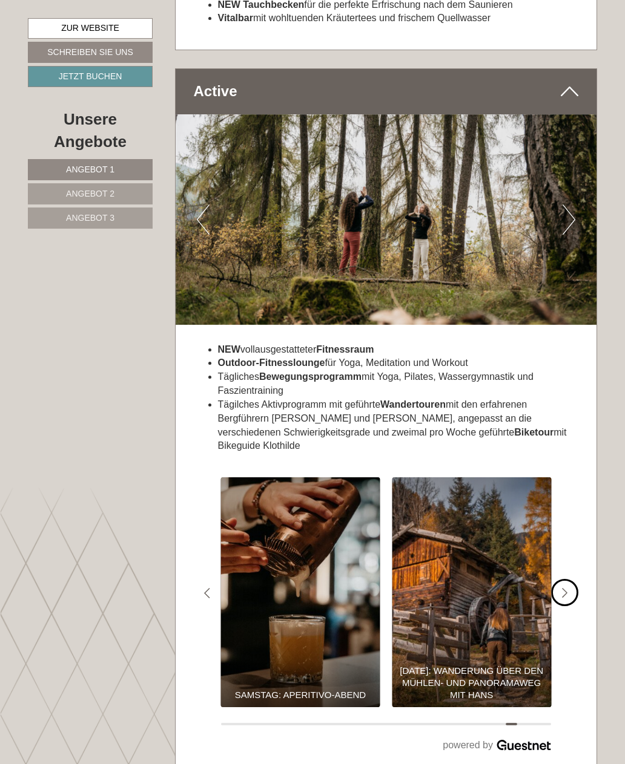
click at [573, 579] on div "#gn-shop-3 .a-arrow { fill:#4a8f1b; }" at bounding box center [564, 592] width 27 height 27
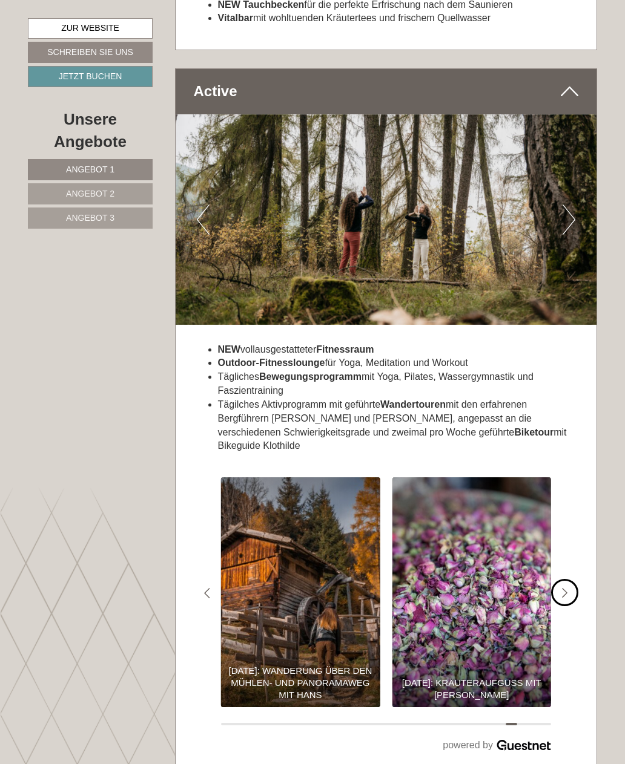
click at [573, 579] on div "#gn-shop-3 .a-arrow { fill:#4a8f1b; }" at bounding box center [564, 592] width 27 height 27
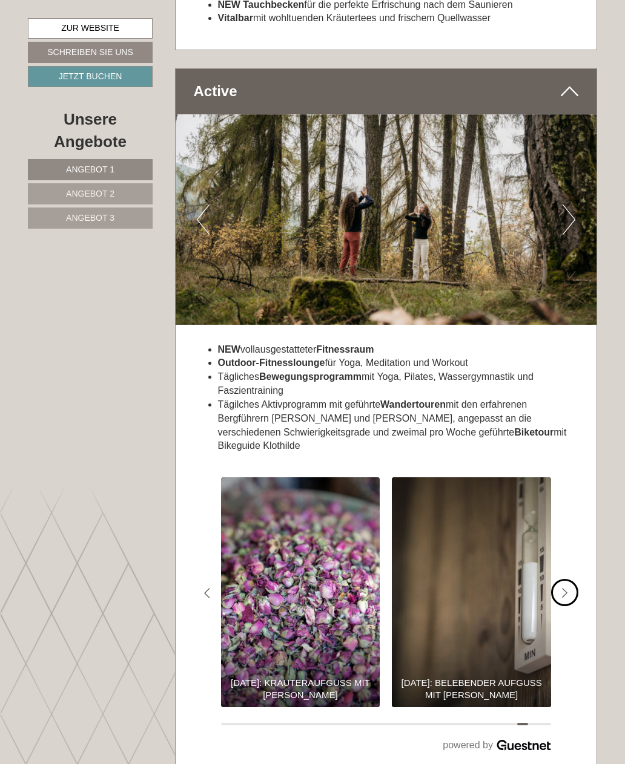
click at [568, 579] on div "#gn-shop-3 .a-arrow { fill:#4a8f1b; }" at bounding box center [564, 592] width 27 height 27
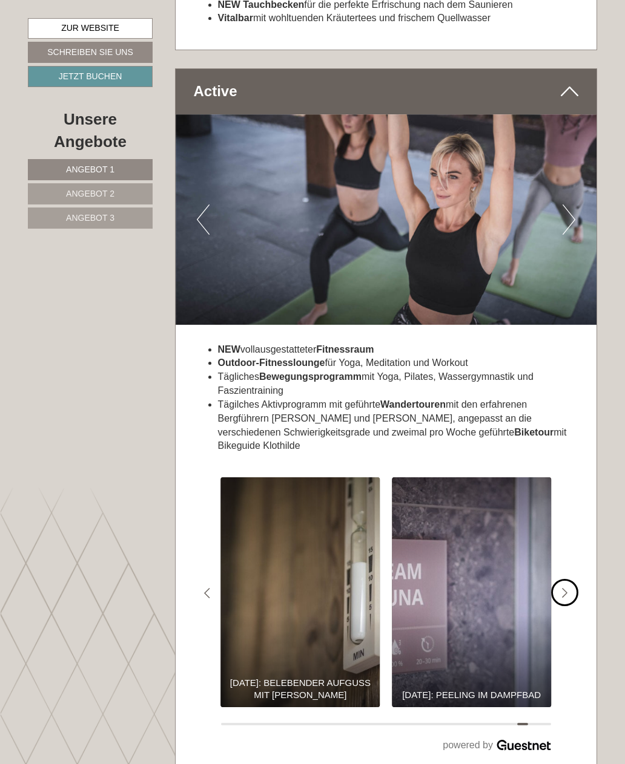
click at [571, 579] on div "#gn-shop-3 .a-arrow { fill:#4a8f1b; }" at bounding box center [564, 592] width 27 height 27
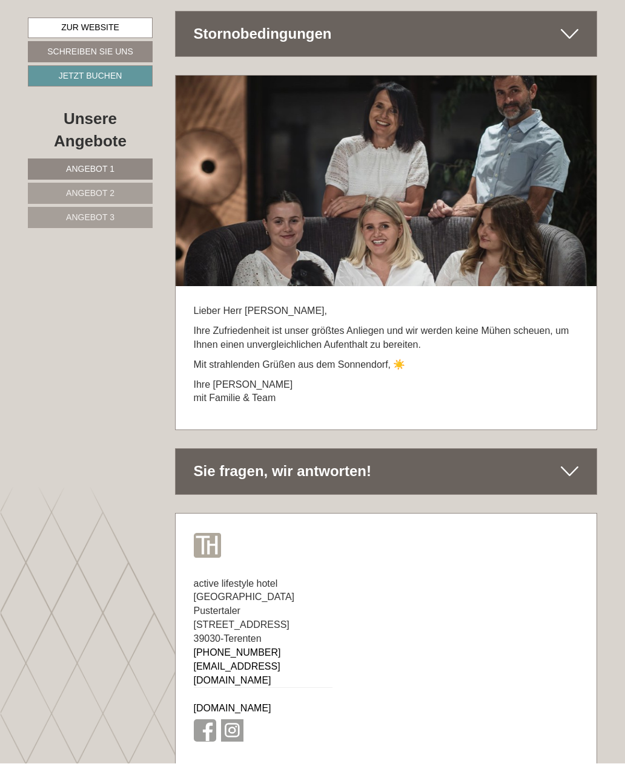
scroll to position [6672, 0]
